Goal: Task Accomplishment & Management: Use online tool/utility

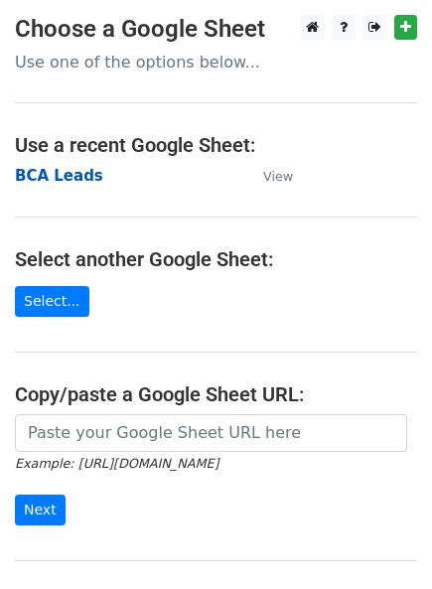
click at [50, 178] on strong "BCA Leads" at bounding box center [59, 176] width 88 height 18
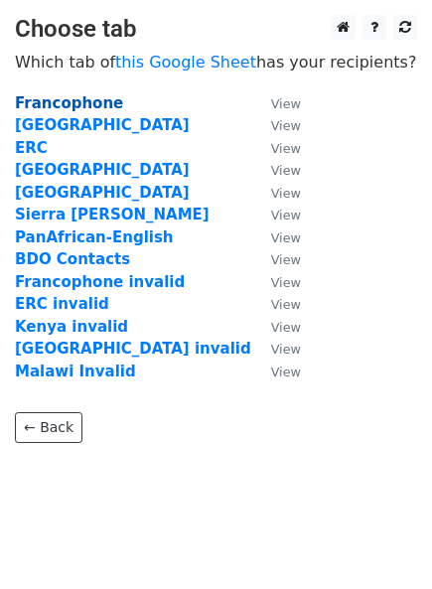
click at [39, 100] on strong "Francophone" at bounding box center [69, 103] width 108 height 18
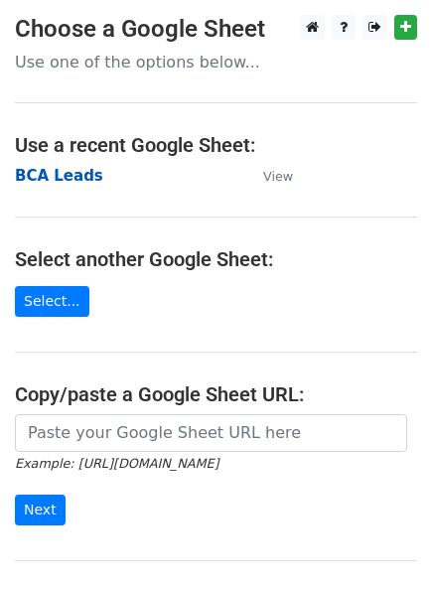
click at [53, 180] on strong "BCA Leads" at bounding box center [59, 176] width 88 height 18
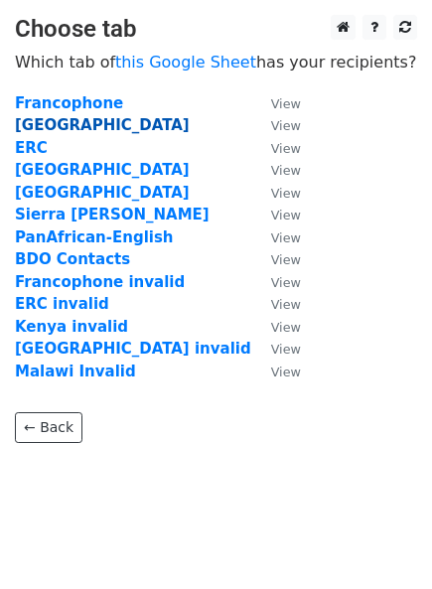
click at [55, 125] on strong "Rwanda" at bounding box center [102, 125] width 175 height 18
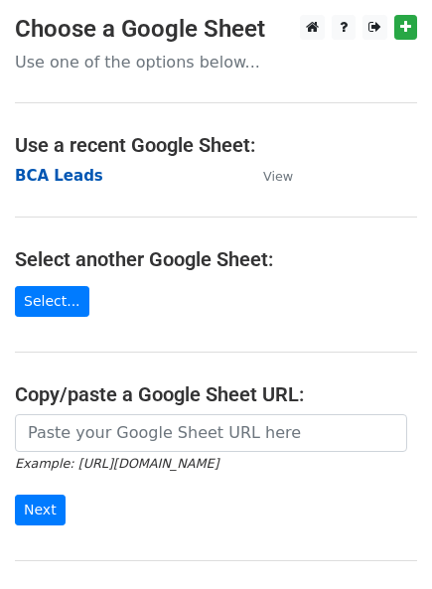
click at [54, 178] on strong "BCA Leads" at bounding box center [59, 176] width 88 height 18
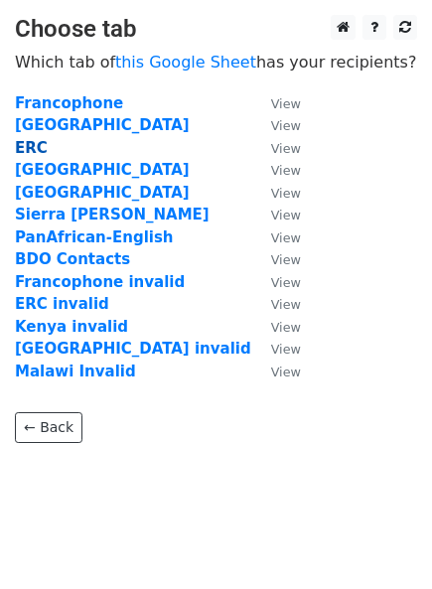
click at [37, 147] on strong "ERC" at bounding box center [31, 148] width 33 height 18
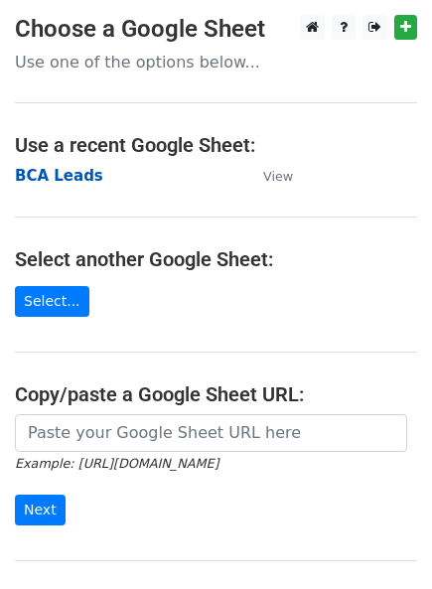
click at [43, 183] on strong "BCA Leads" at bounding box center [59, 176] width 88 height 18
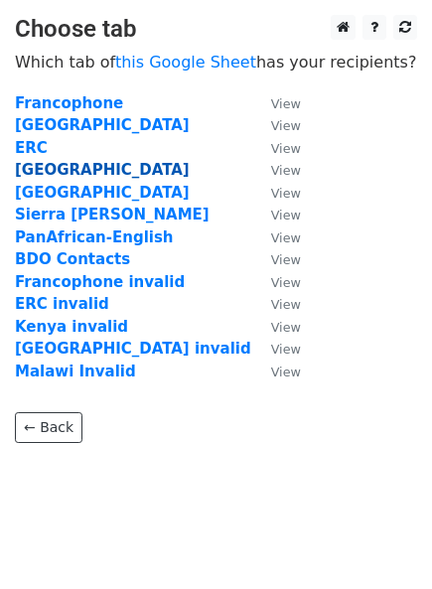
click at [33, 172] on strong "Malawi" at bounding box center [102, 170] width 175 height 18
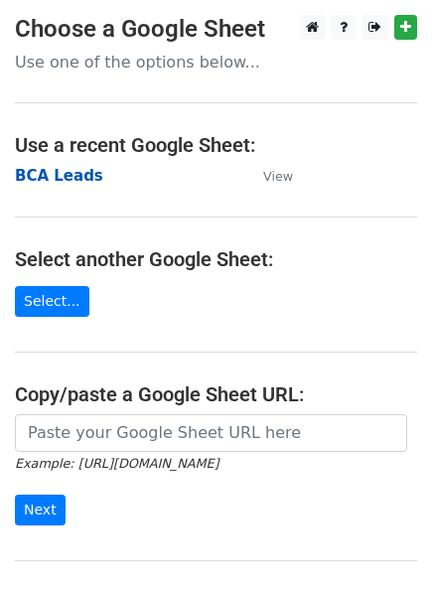
click at [39, 178] on strong "BCA Leads" at bounding box center [59, 176] width 88 height 18
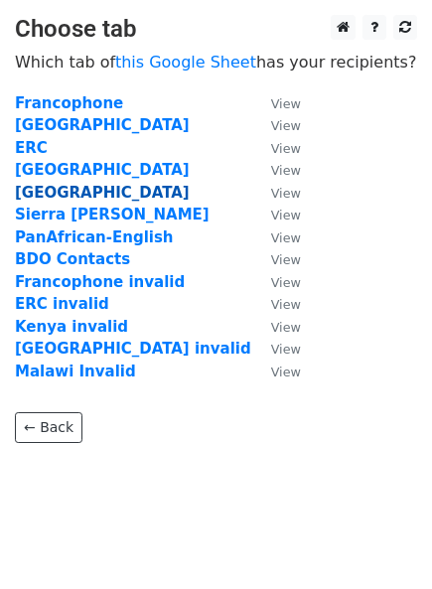
click at [44, 193] on strong "Kenya" at bounding box center [102, 193] width 175 height 18
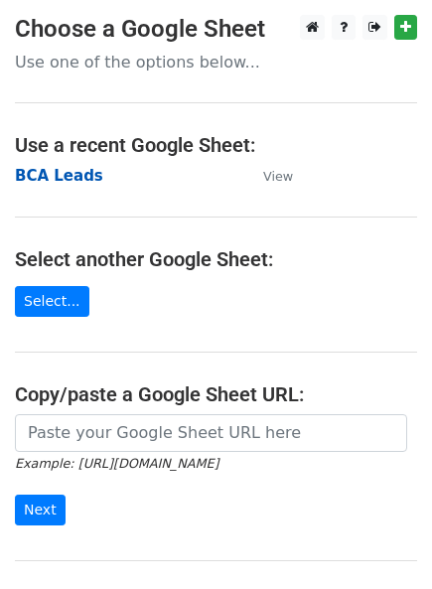
click at [65, 174] on strong "BCA Leads" at bounding box center [59, 176] width 88 height 18
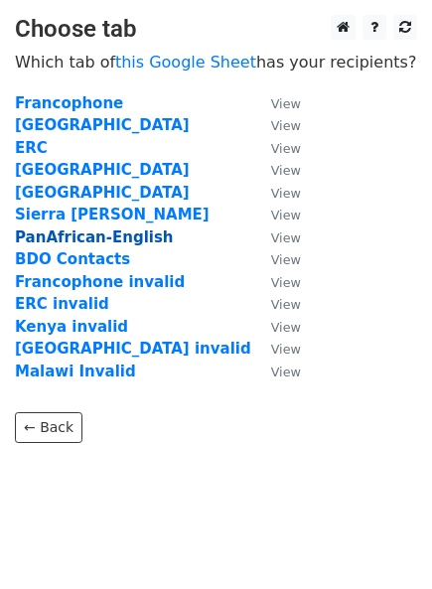
click at [54, 239] on strong "PanAfrican-English" at bounding box center [94, 238] width 159 height 18
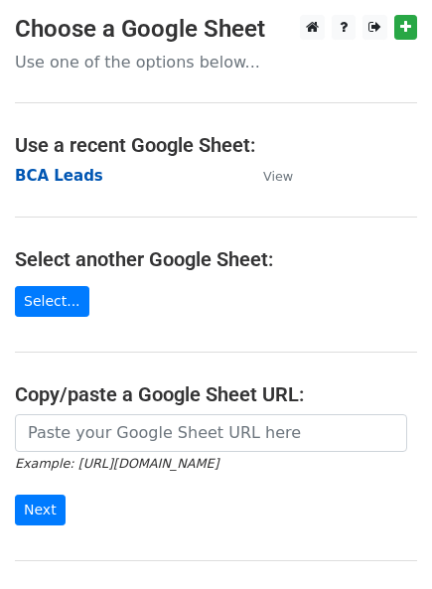
click at [67, 181] on strong "BCA Leads" at bounding box center [59, 176] width 88 height 18
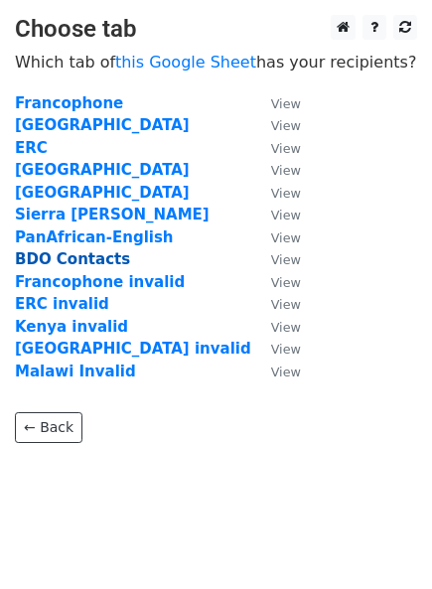
click at [75, 265] on strong "BDO Contacts" at bounding box center [72, 259] width 115 height 18
